Goal: Task Accomplishment & Management: Manage account settings

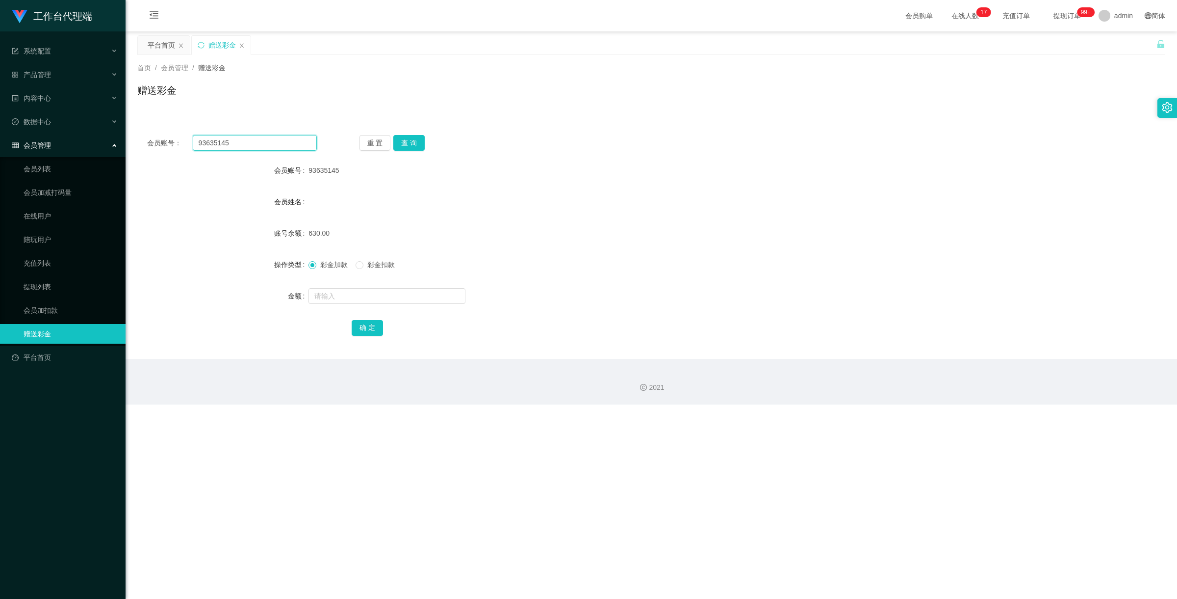
drag, startPoint x: 228, startPoint y: 145, endPoint x: 181, endPoint y: 131, distance: 49.5
click at [179, 132] on div "会员账号： 93635145 重 置 查 询 会员账号 93635145 会员姓名 账号余额 630.00 操作类型 彩金加款 彩金扣款 金额 确 定" at bounding box center [651, 242] width 1028 height 234
paste input "6590044149"
type input "6590044149"
click at [405, 144] on button "查 询" at bounding box center [408, 143] width 31 height 16
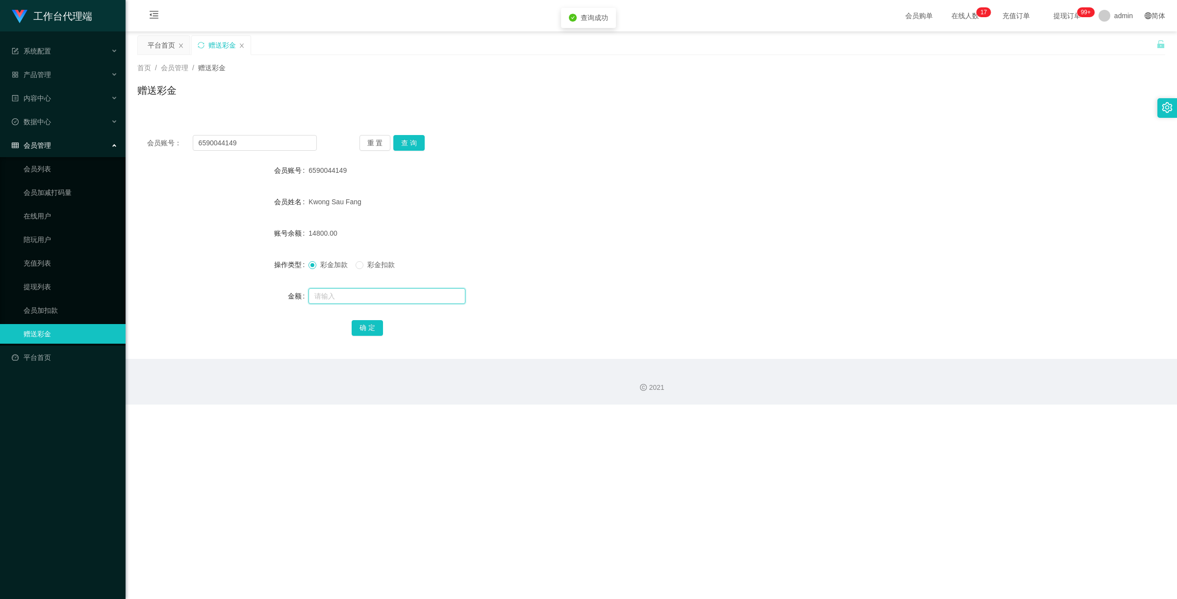
click at [366, 296] on input "text" at bounding box center [387, 296] width 157 height 16
type input "100"
click at [366, 324] on button "确 定" at bounding box center [367, 328] width 31 height 16
drag, startPoint x: 251, startPoint y: 148, endPoint x: 0, endPoint y: 108, distance: 254.2
click at [0, 109] on section "工作台代理端 系统配置 产品管理 内容中心 数据中心 会员管理 会员列表 会员加减打码量 在线用户 陪玩用户 充值列表 提现列表 会员加扣款 赠送彩金 平台首…" at bounding box center [588, 202] width 1177 height 404
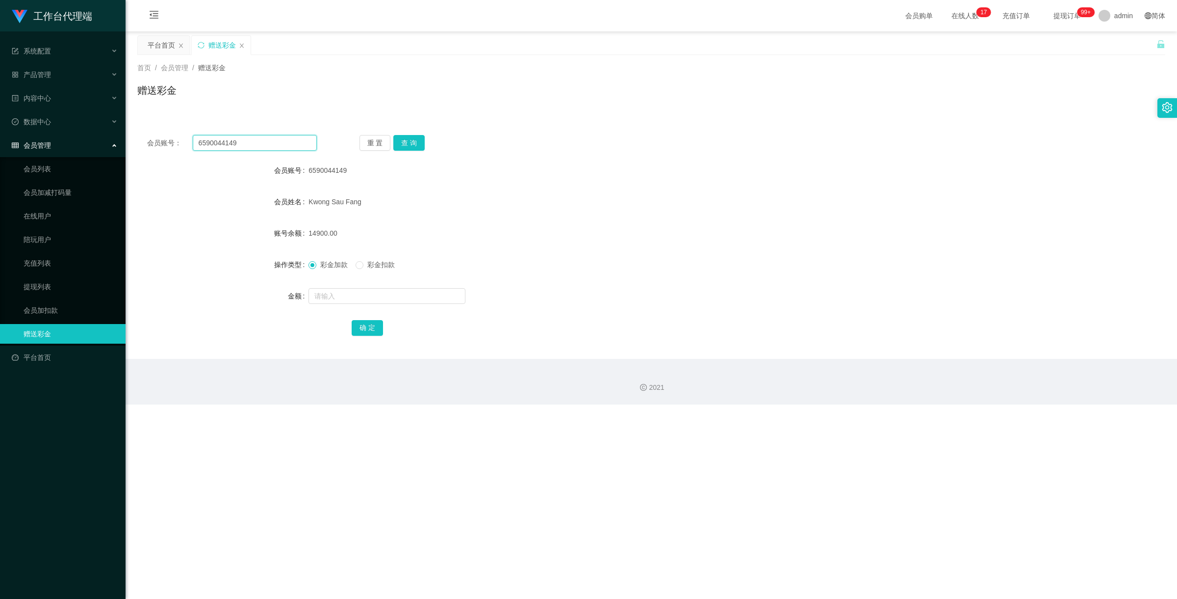
paste input "ken12660901"
type input "ken12660901"
click at [396, 139] on button "查 询" at bounding box center [408, 143] width 31 height 16
click at [377, 293] on input "text" at bounding box center [387, 296] width 157 height 16
type input "100"
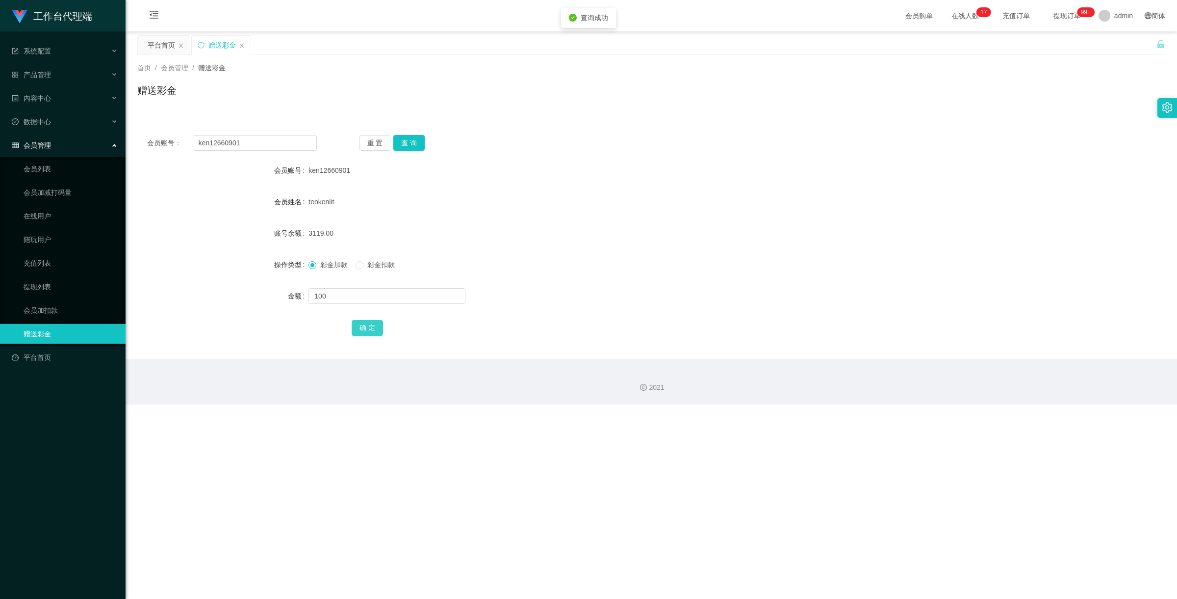
click at [364, 324] on button "确 定" at bounding box center [367, 328] width 31 height 16
